Goal: Task Accomplishment & Management: Complete application form

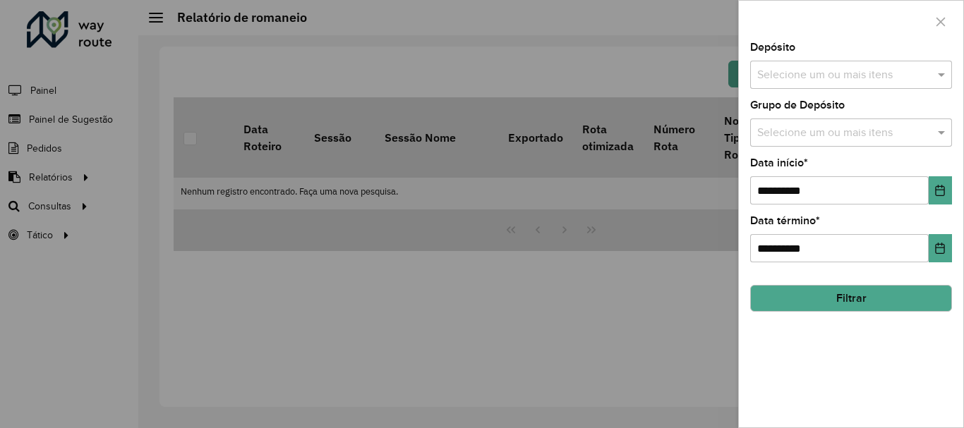
click at [890, 65] on div "Selecione um ou mais itens" at bounding box center [851, 75] width 202 height 28
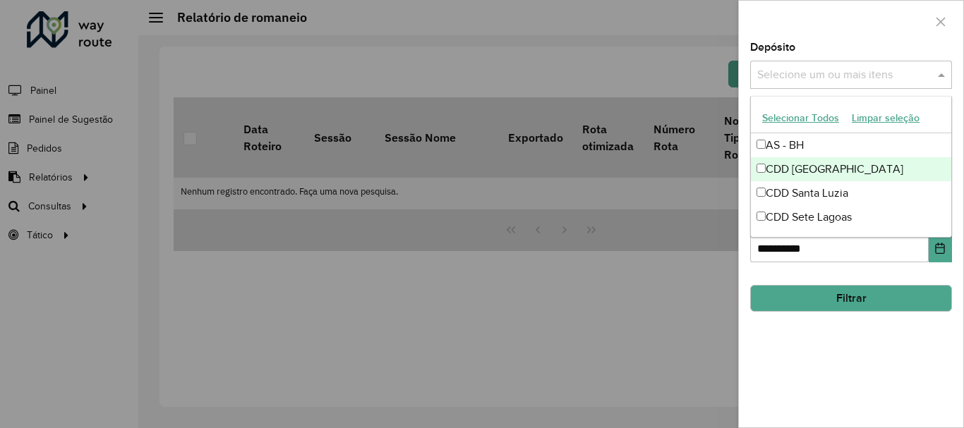
click at [832, 161] on div "CDD [GEOGRAPHIC_DATA]" at bounding box center [851, 169] width 200 height 24
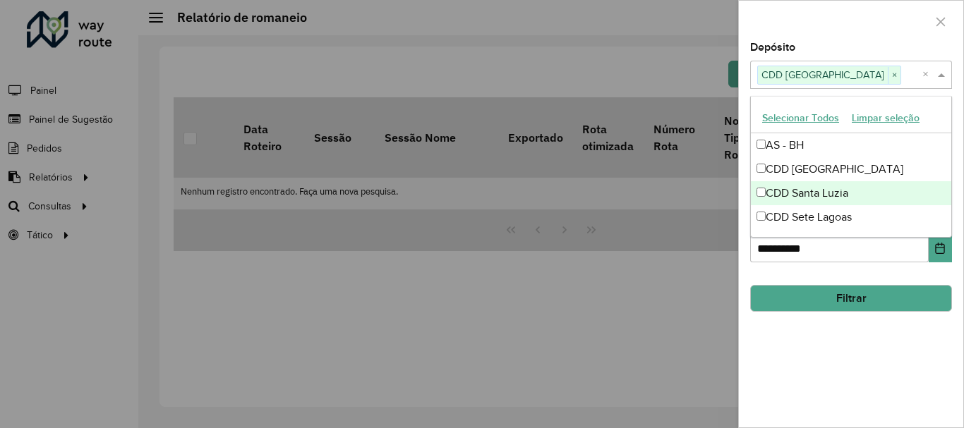
click at [837, 378] on div "**********" at bounding box center [851, 234] width 224 height 385
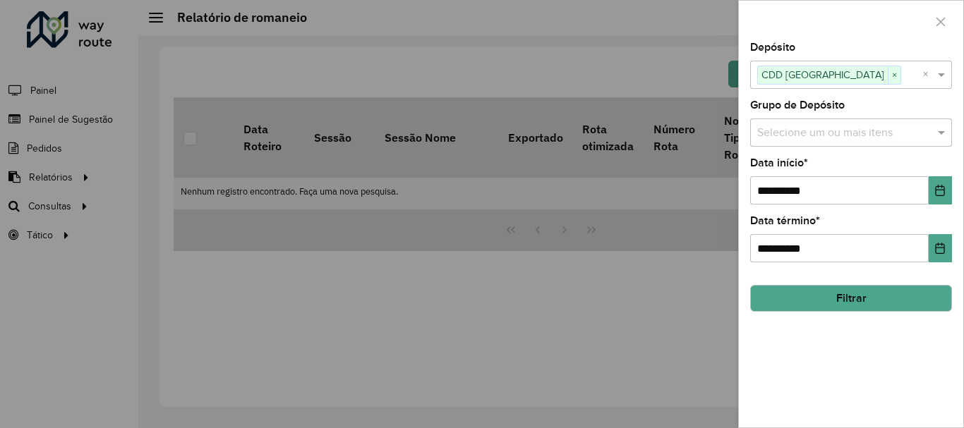
click at [821, 306] on button "Filtrar" at bounding box center [851, 298] width 202 height 27
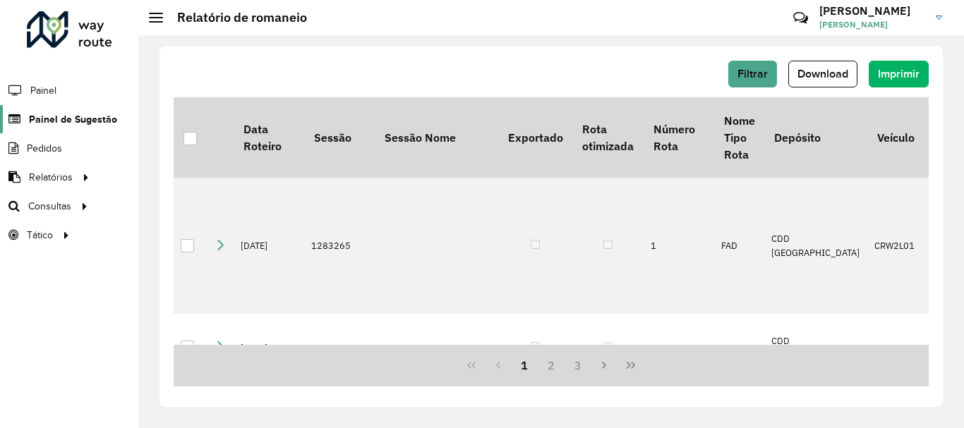
click at [57, 123] on span "Painel de Sugestão" at bounding box center [73, 119] width 88 height 15
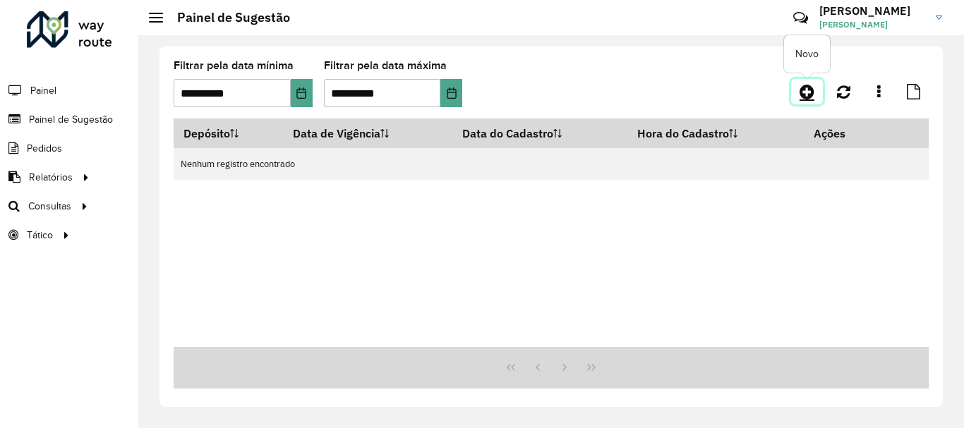
click at [803, 94] on icon at bounding box center [806, 91] width 15 height 17
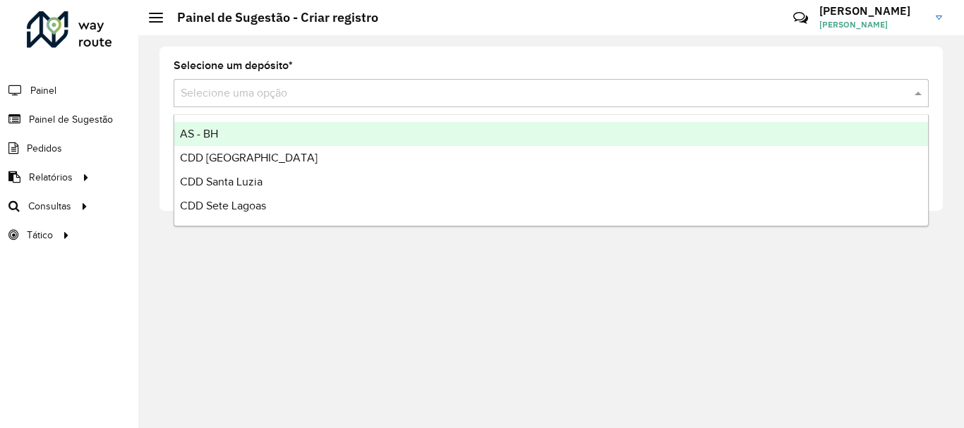
click at [444, 87] on input "text" at bounding box center [537, 93] width 712 height 17
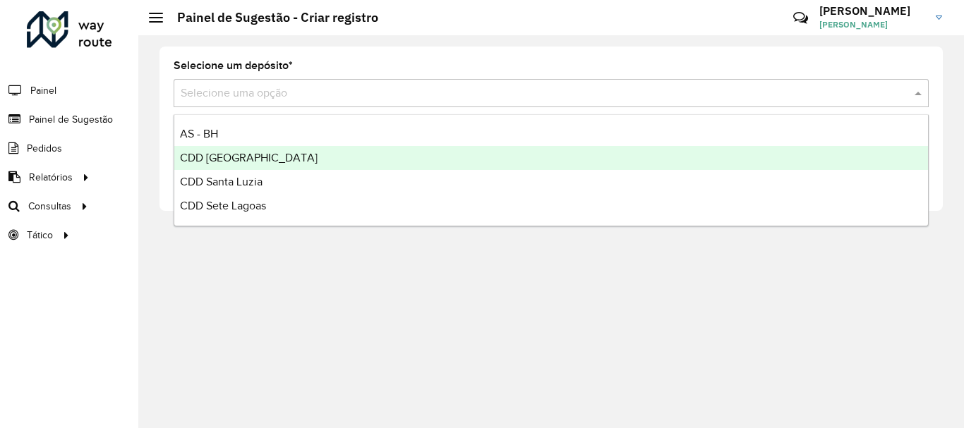
click at [201, 153] on div "CDD [GEOGRAPHIC_DATA]" at bounding box center [550, 158] width 753 height 24
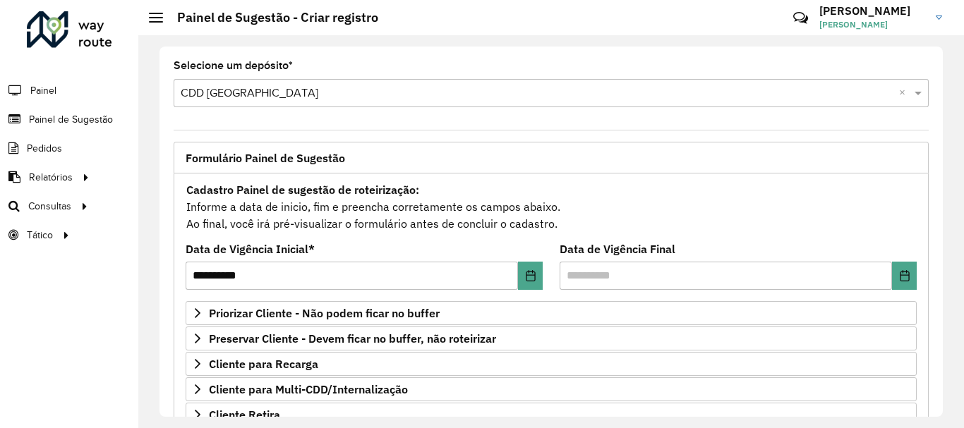
scroll to position [141, 0]
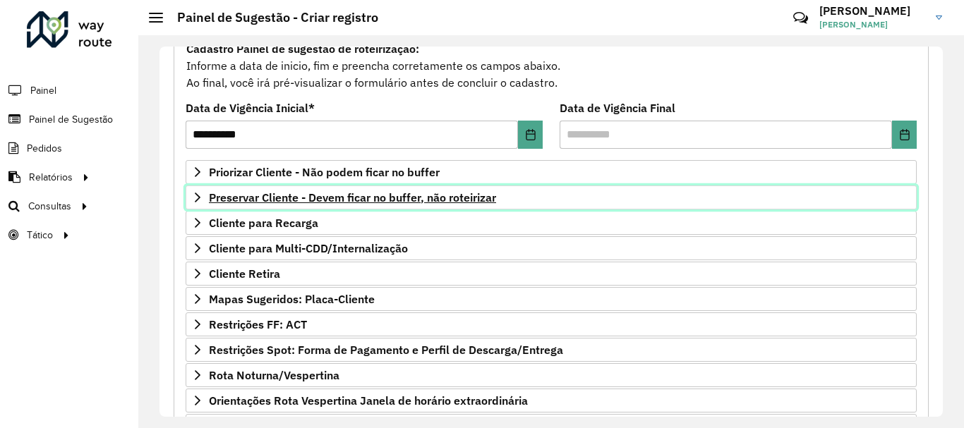
click at [327, 200] on span "Preservar Cliente - Devem ficar no buffer, não roteirizar" at bounding box center [352, 197] width 287 height 11
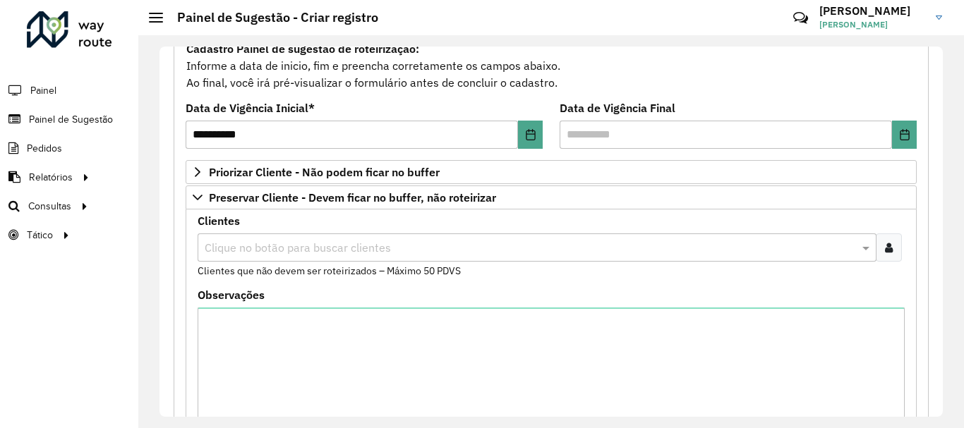
click at [303, 244] on input "text" at bounding box center [529, 248] width 657 height 17
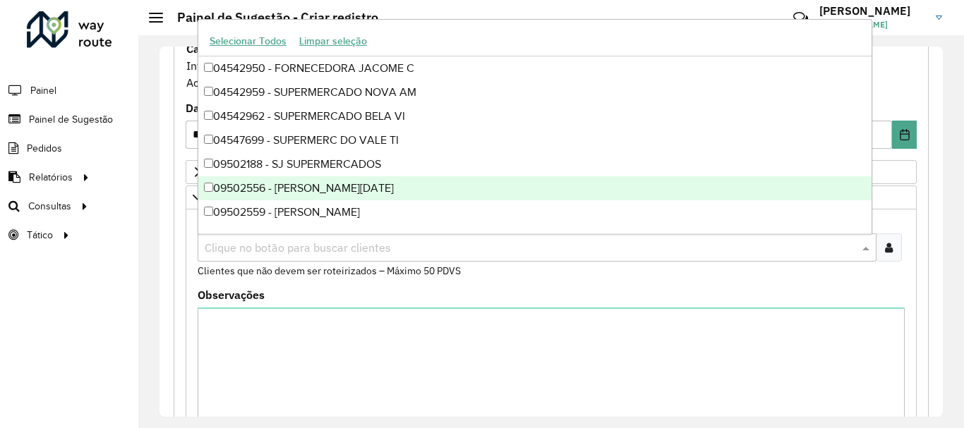
paste input "*****"
type input "*****"
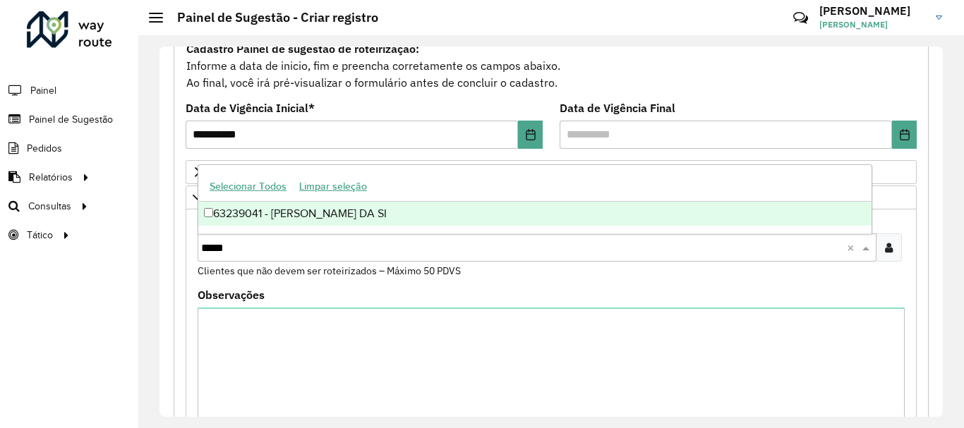
click at [350, 214] on div "63239041 - [PERSON_NAME] DA SI" at bounding box center [534, 214] width 673 height 24
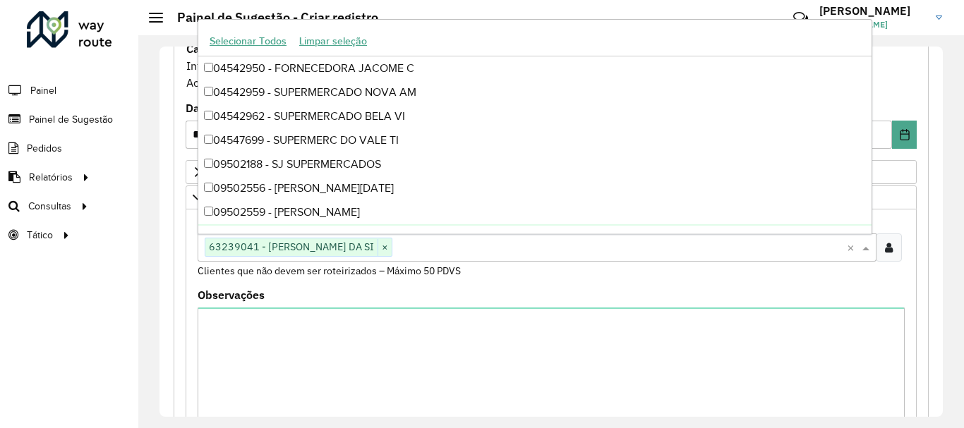
click at [751, 282] on formly-field "Clientes Clique no botão para buscar clientes 63239041 - [PERSON_NAME] DA SI × …" at bounding box center [551, 253] width 724 height 74
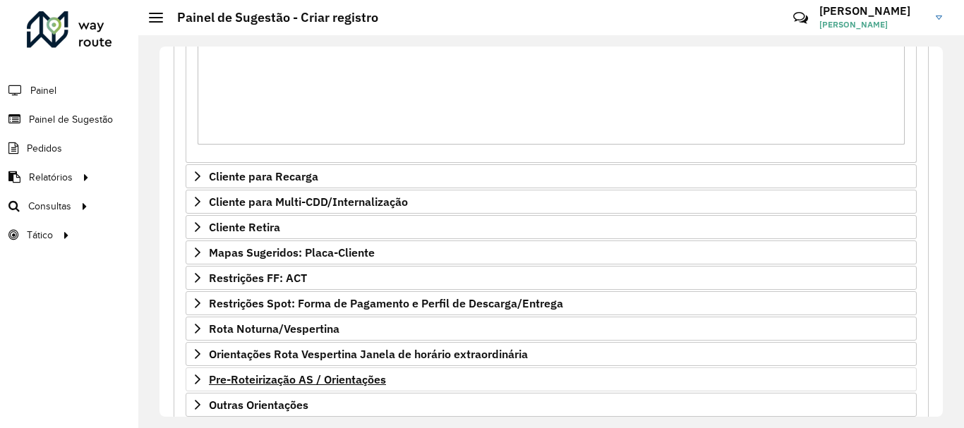
scroll to position [511, 0]
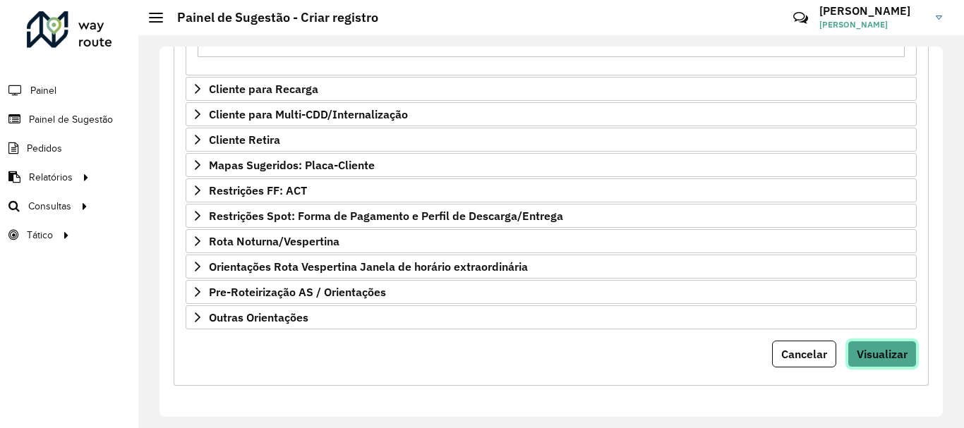
click at [879, 350] on span "Visualizar" at bounding box center [881, 354] width 51 height 14
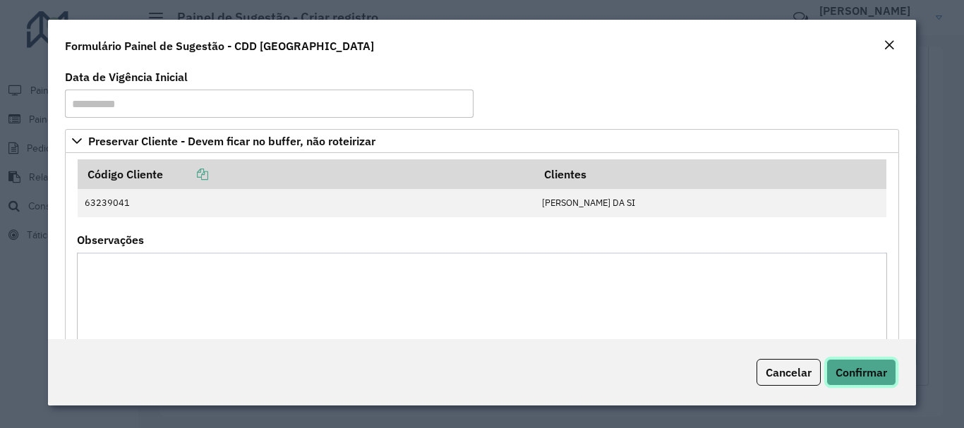
click at [856, 372] on span "Confirmar" at bounding box center [860, 372] width 51 height 14
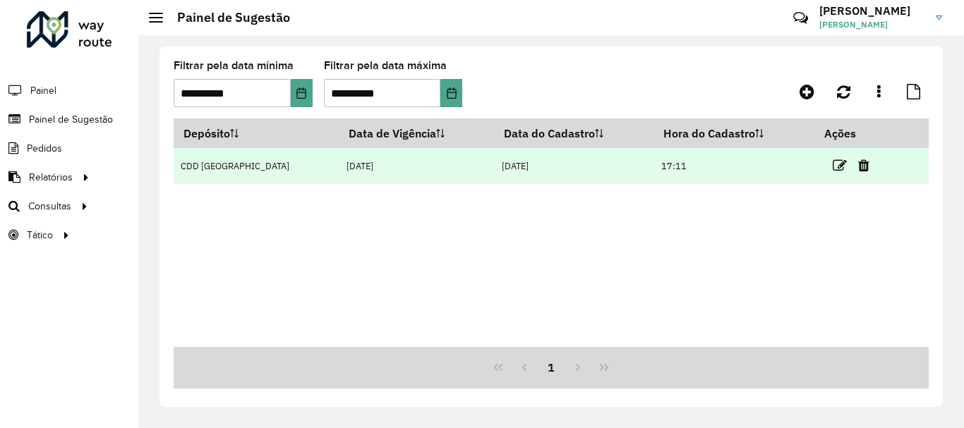
click at [408, 165] on td "[DATE]" at bounding box center [416, 166] width 155 height 36
click at [834, 161] on icon at bounding box center [839, 166] width 14 height 14
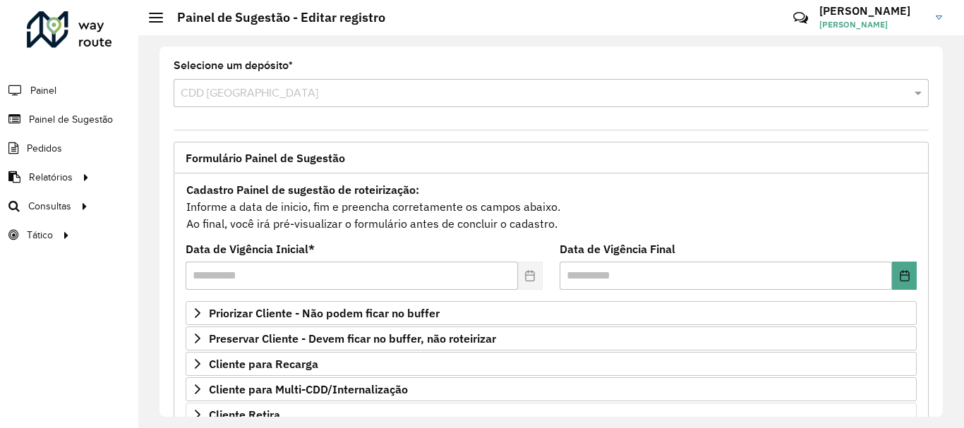
scroll to position [275, 0]
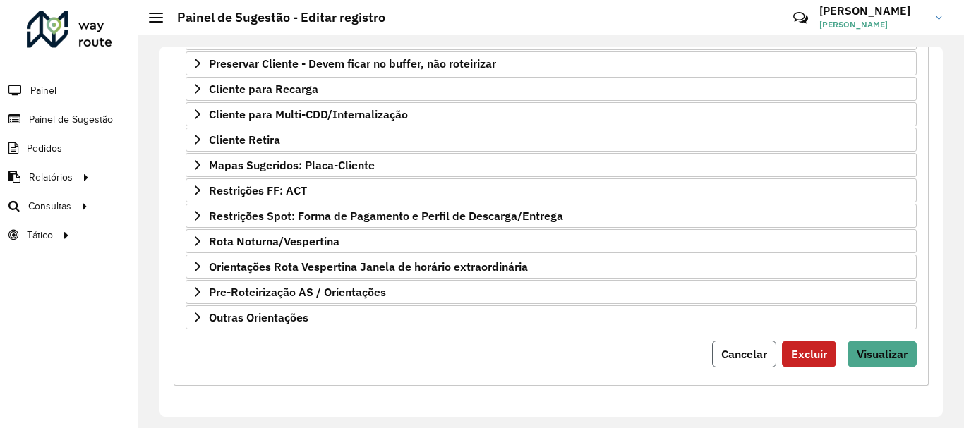
click at [736, 356] on span "Cancelar" at bounding box center [744, 354] width 46 height 14
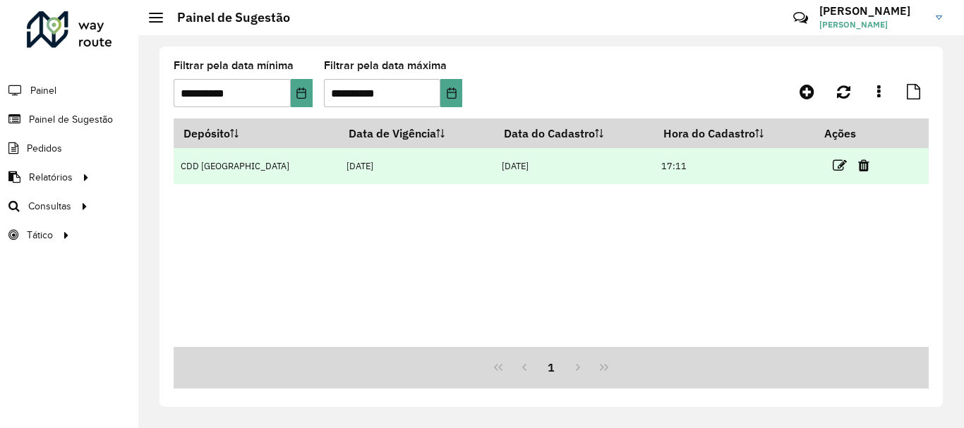
click at [444, 174] on td "[DATE]" at bounding box center [416, 166] width 155 height 36
